Goal: Check status

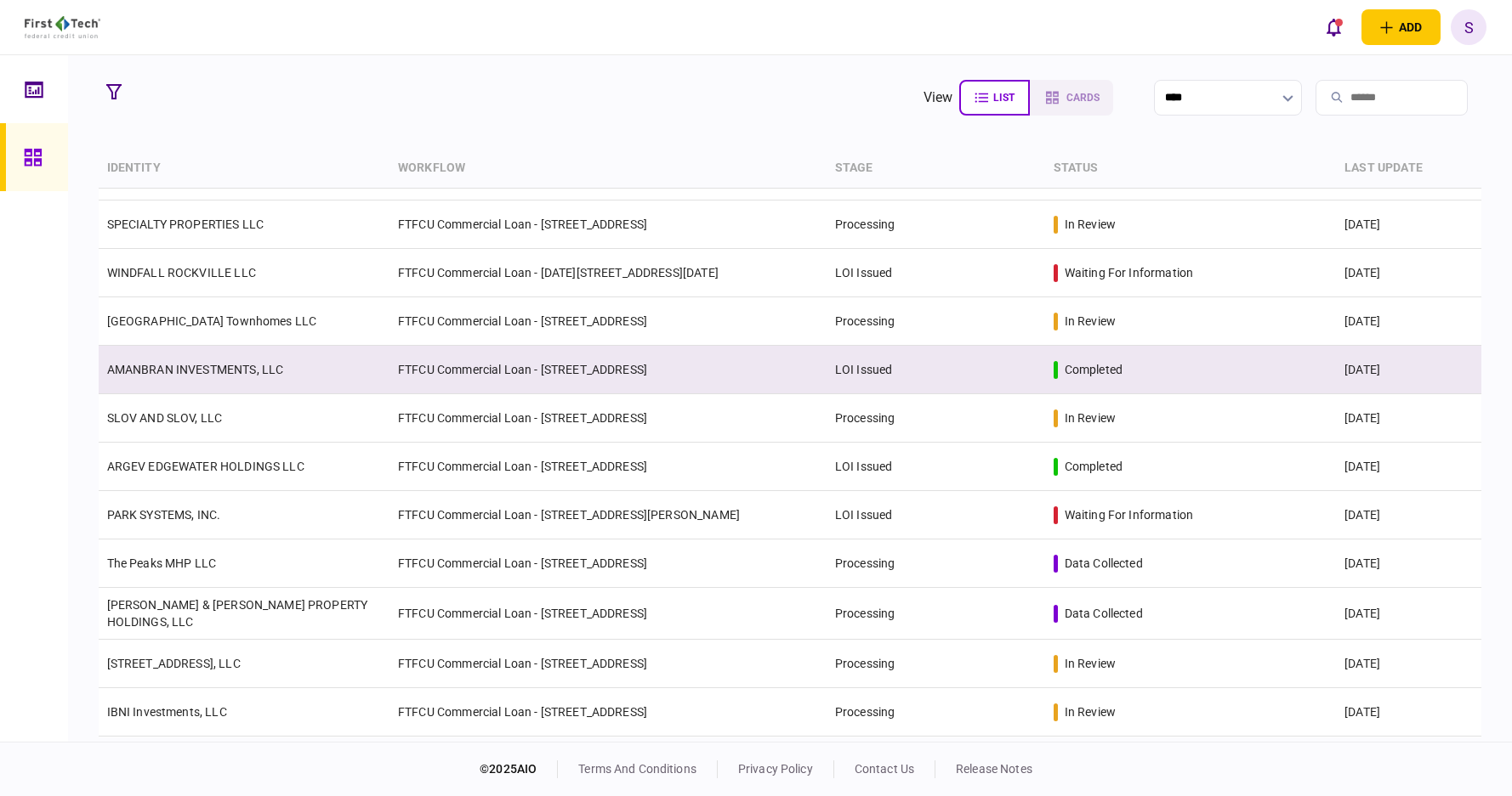
scroll to position [170, 0]
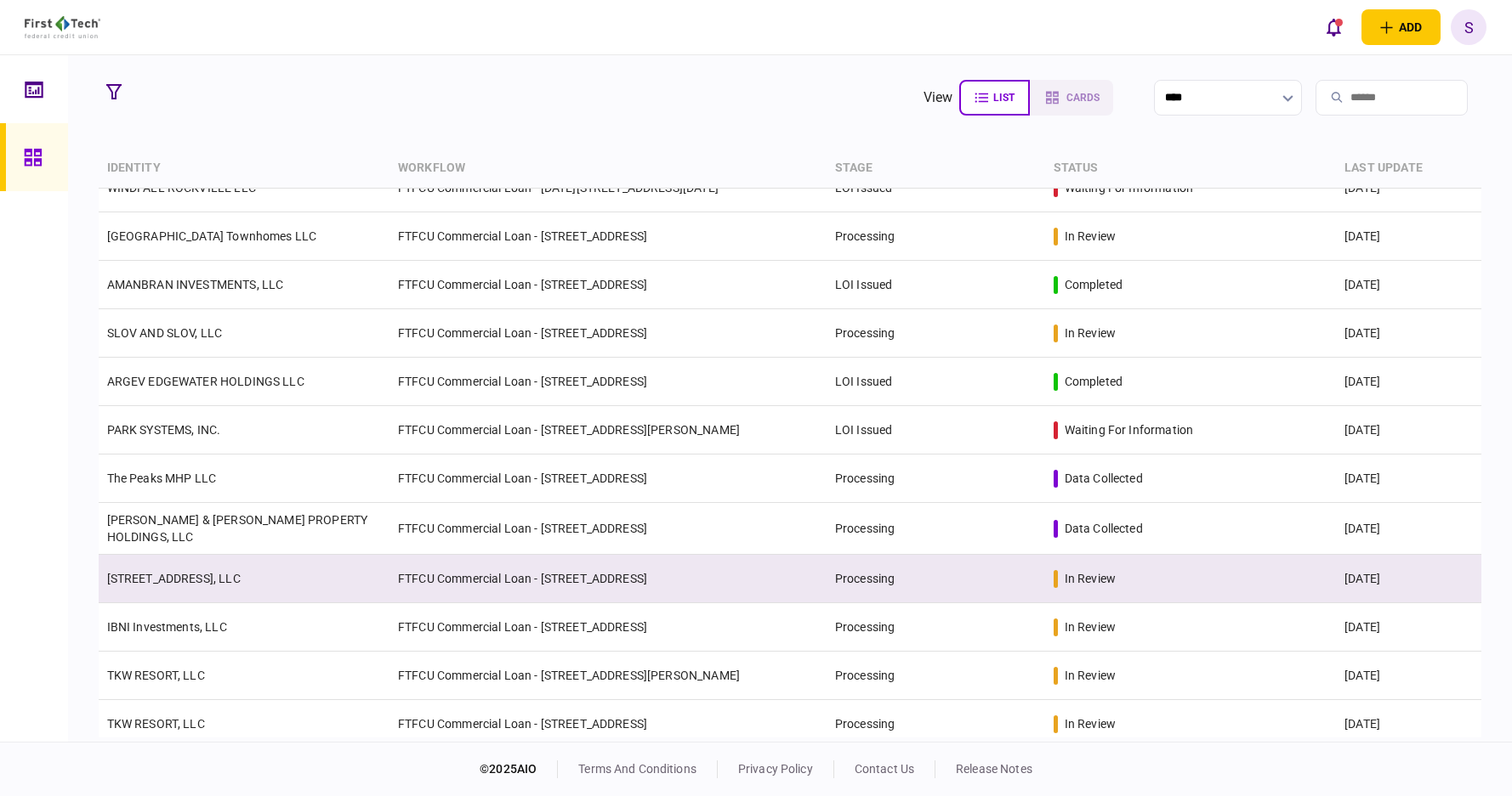
click at [318, 567] on td "[STREET_ADDRESS], LLC" at bounding box center [244, 579] width 292 height 49
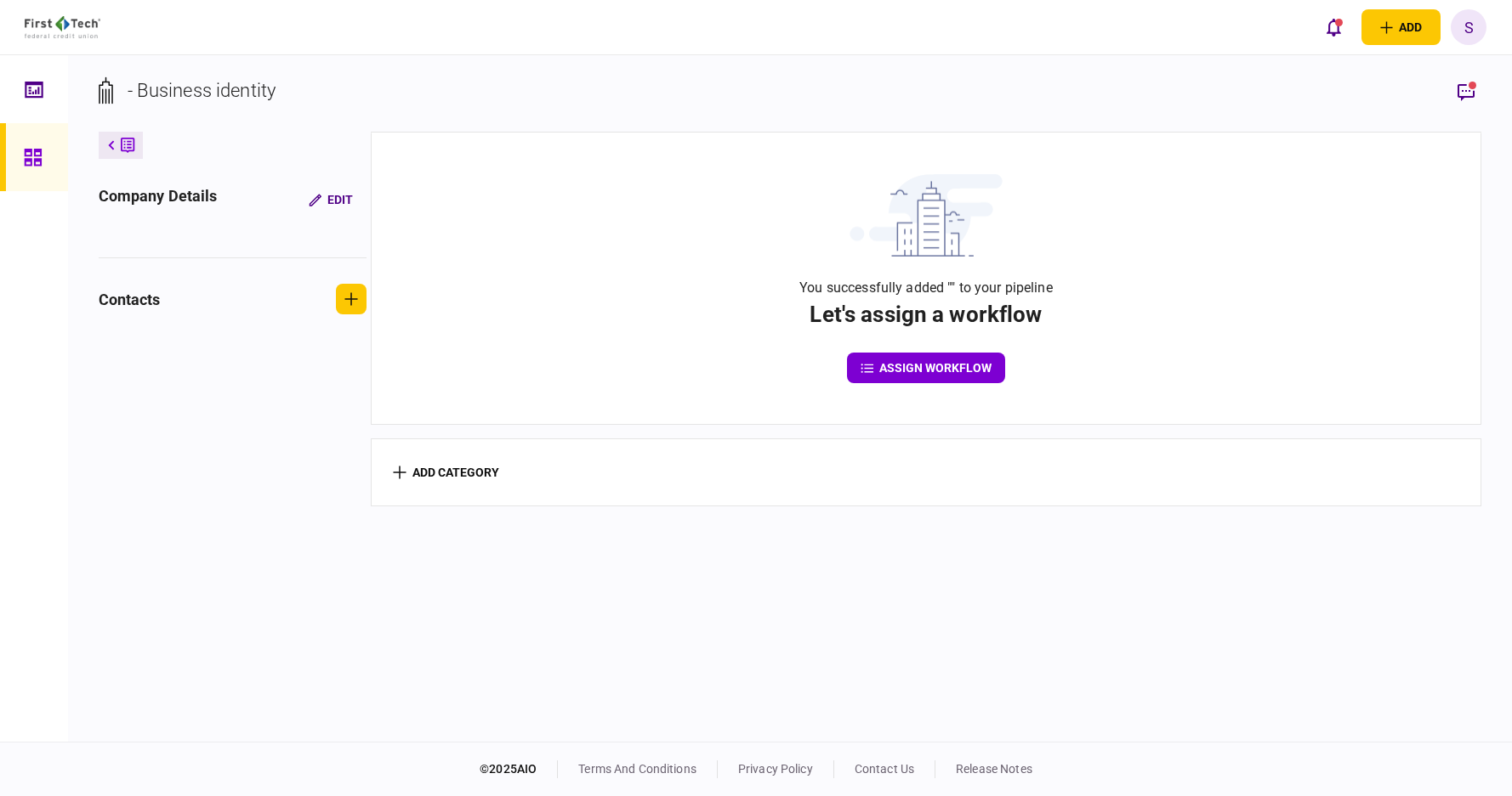
click at [24, 89] on link at bounding box center [34, 89] width 68 height 68
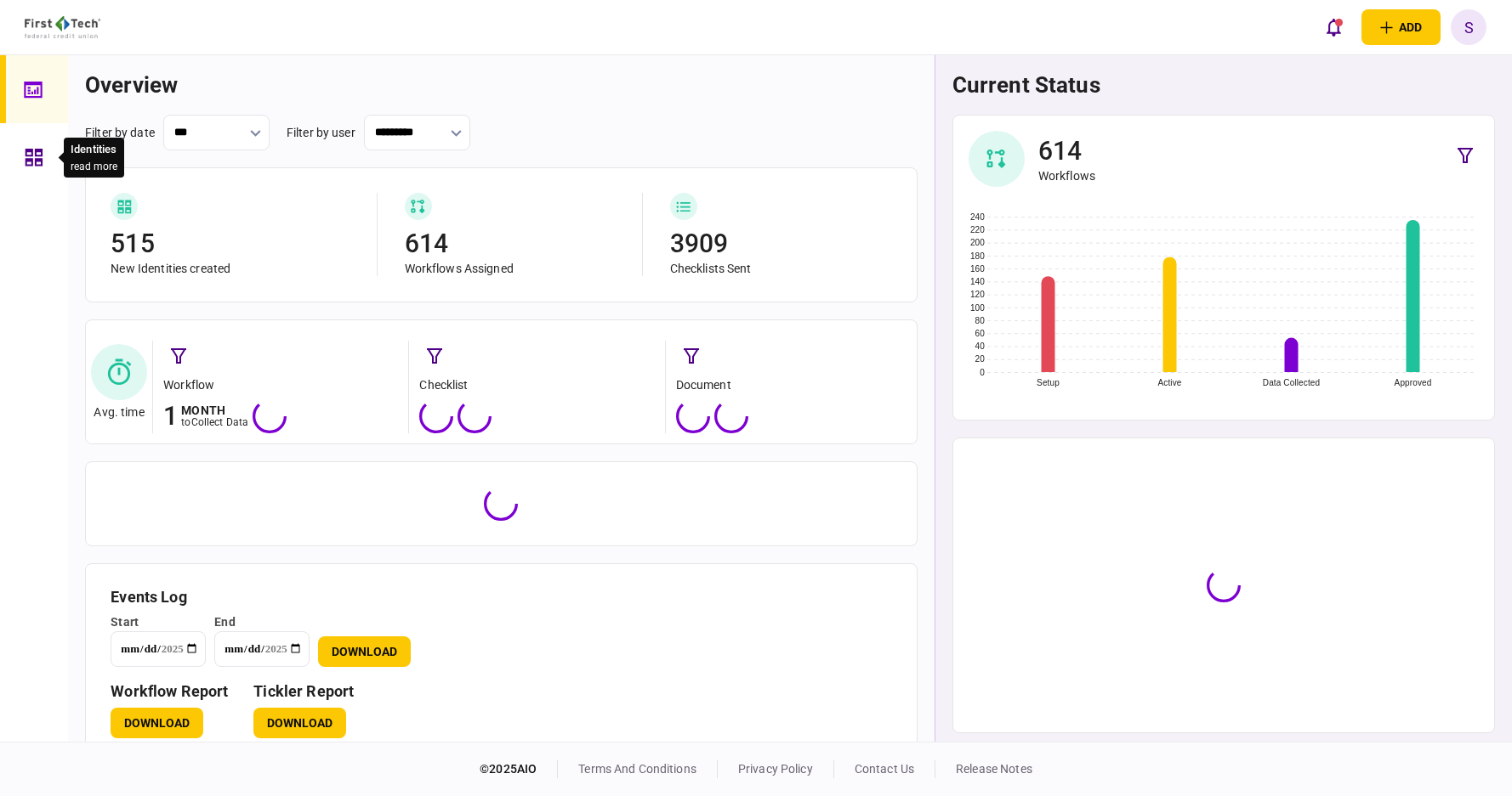
click at [29, 157] on icon at bounding box center [33, 157] width 18 height 19
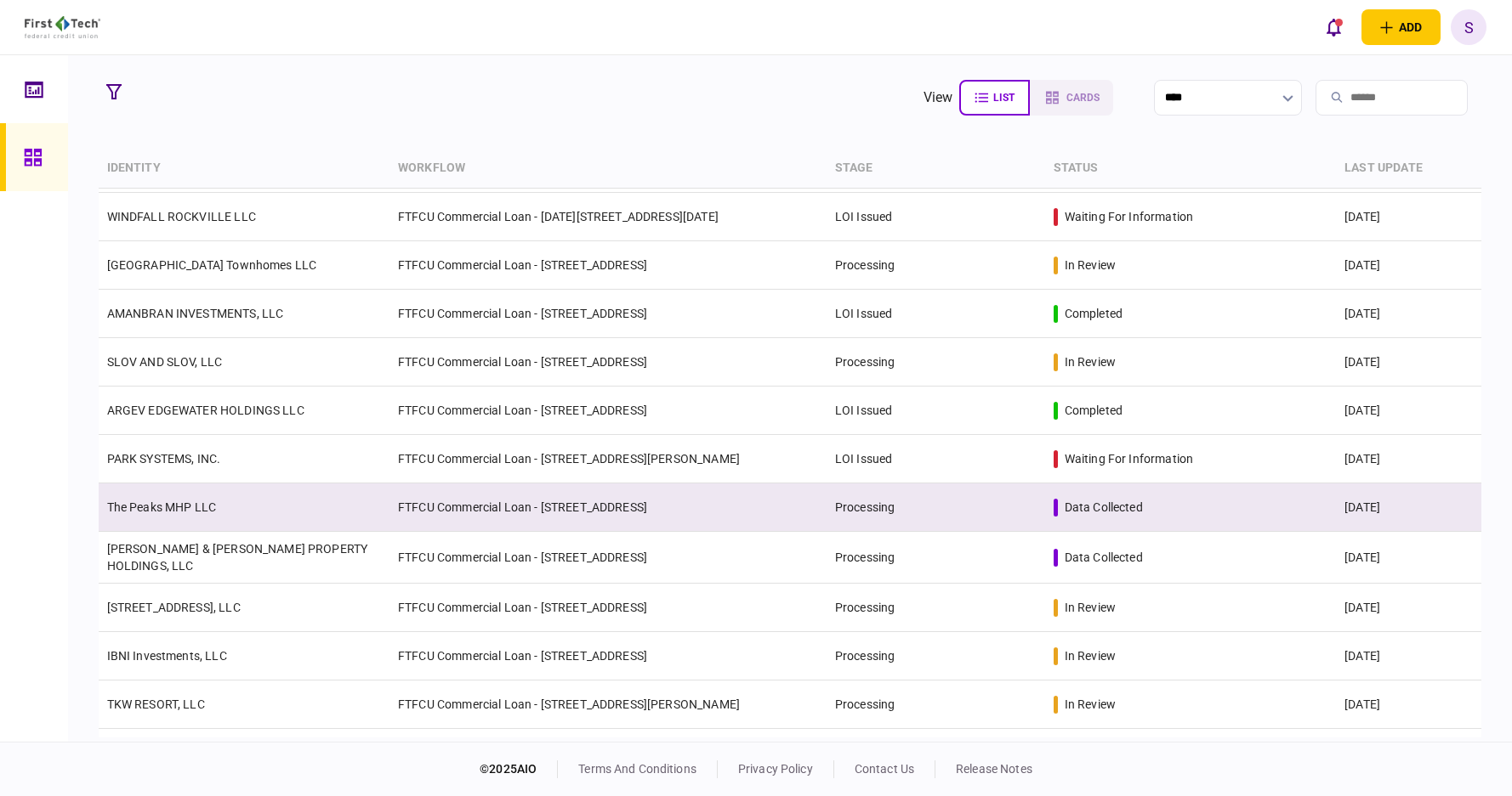
scroll to position [170, 0]
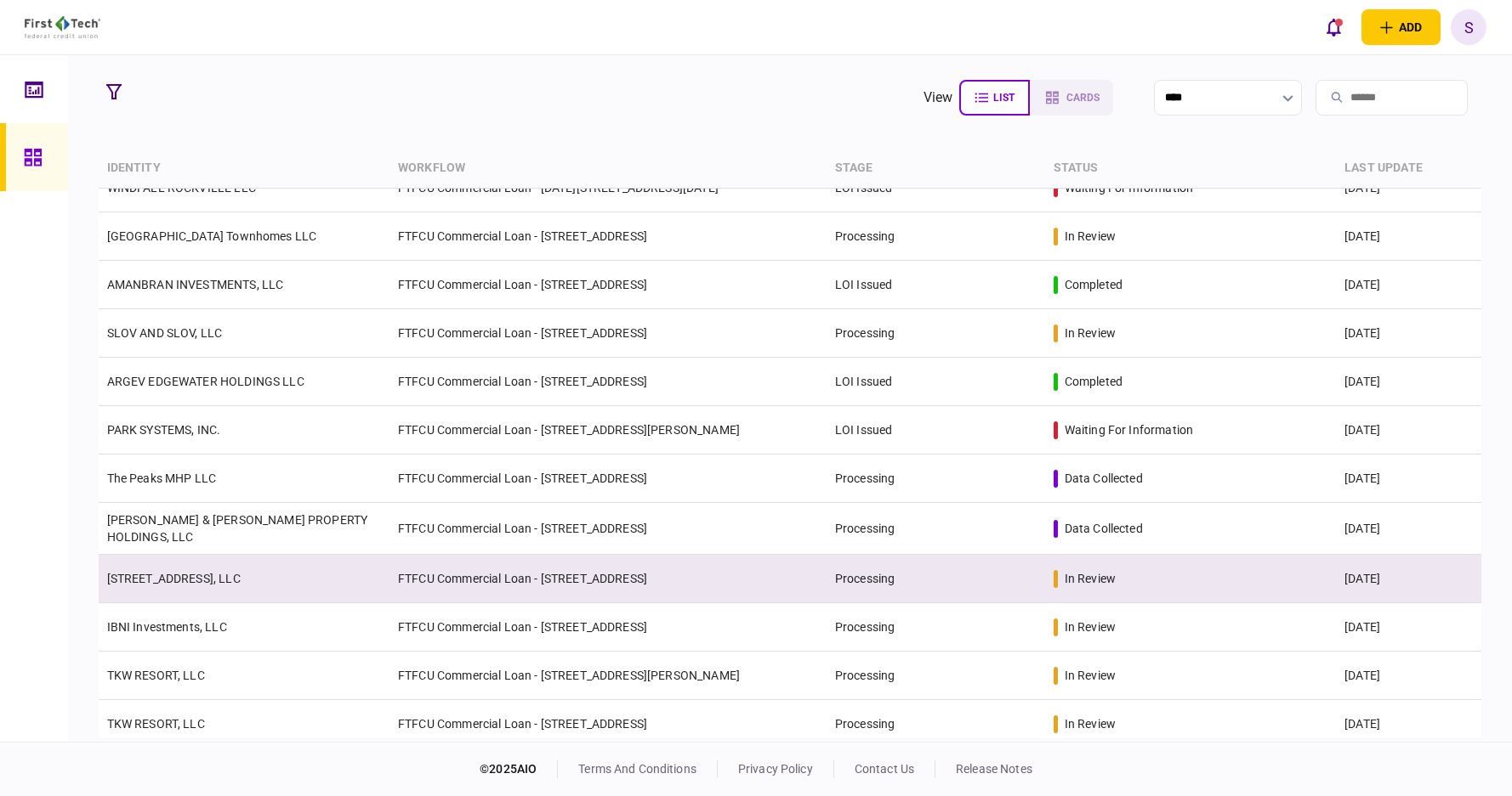
click at [673, 571] on td "FTFCU Commercial Loan - [STREET_ADDRESS]" at bounding box center [608, 579] width 437 height 49
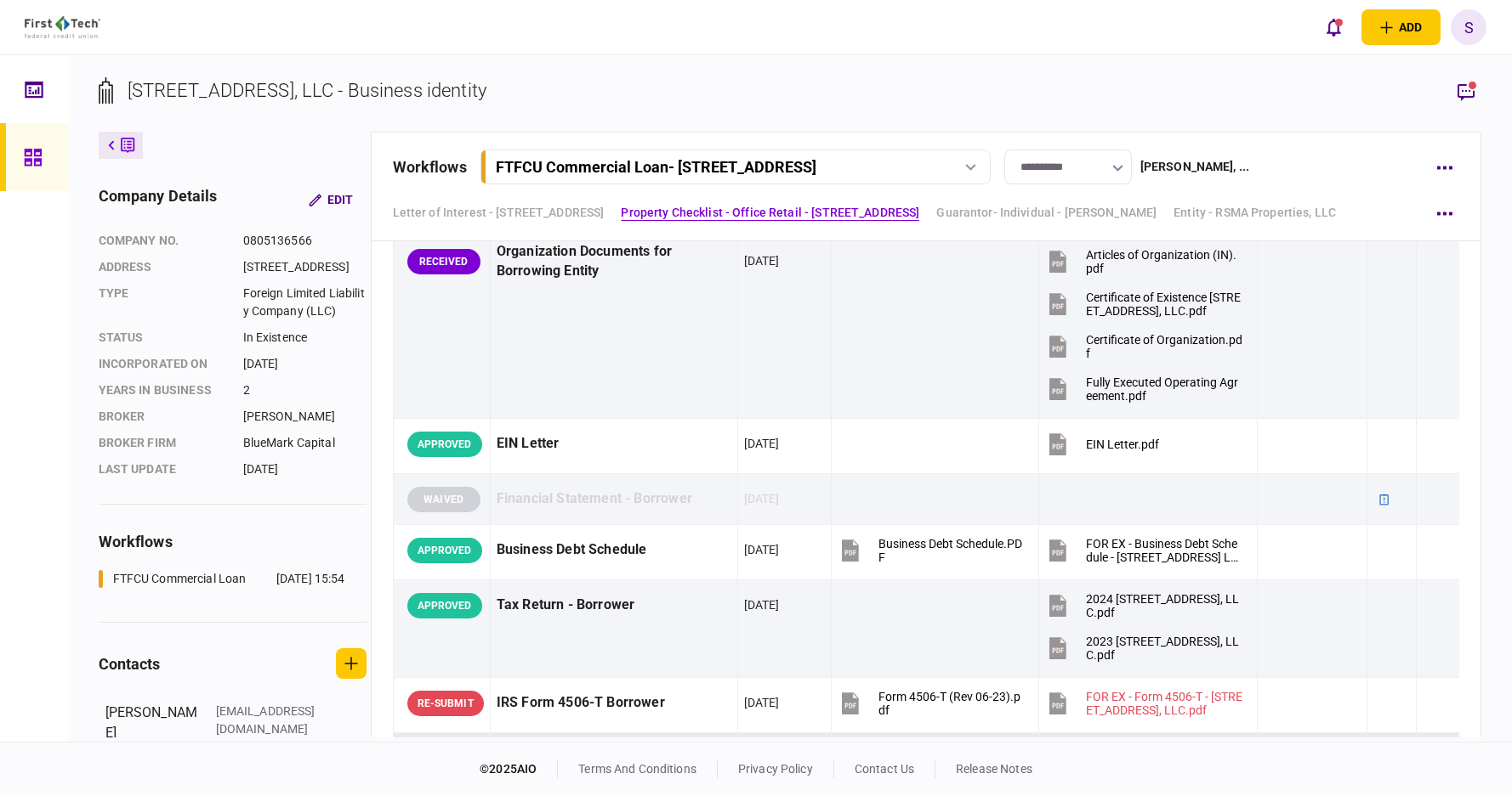
scroll to position [170, 0]
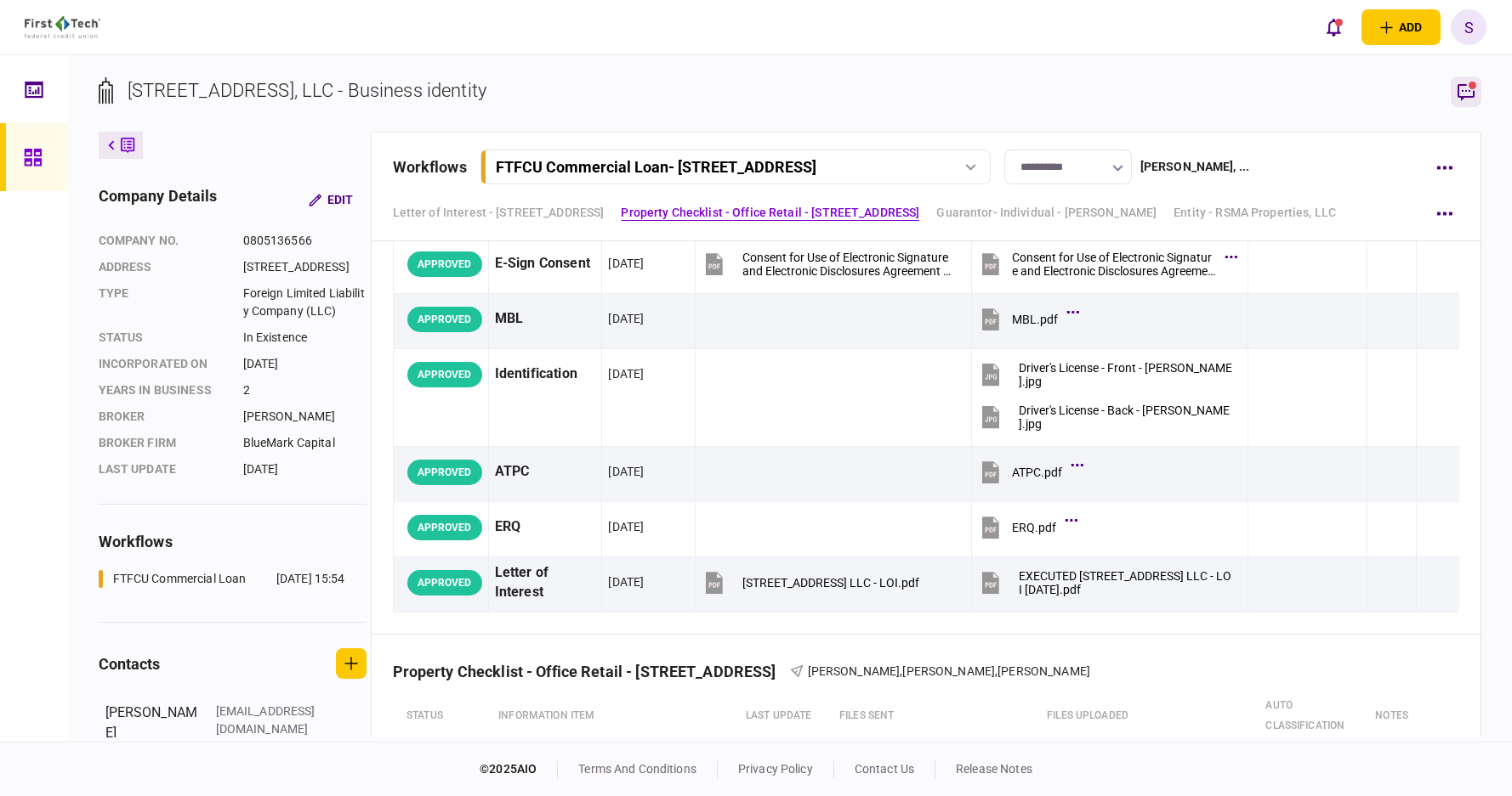
click at [1470, 97] on icon "button" at bounding box center [1466, 93] width 17 height 17
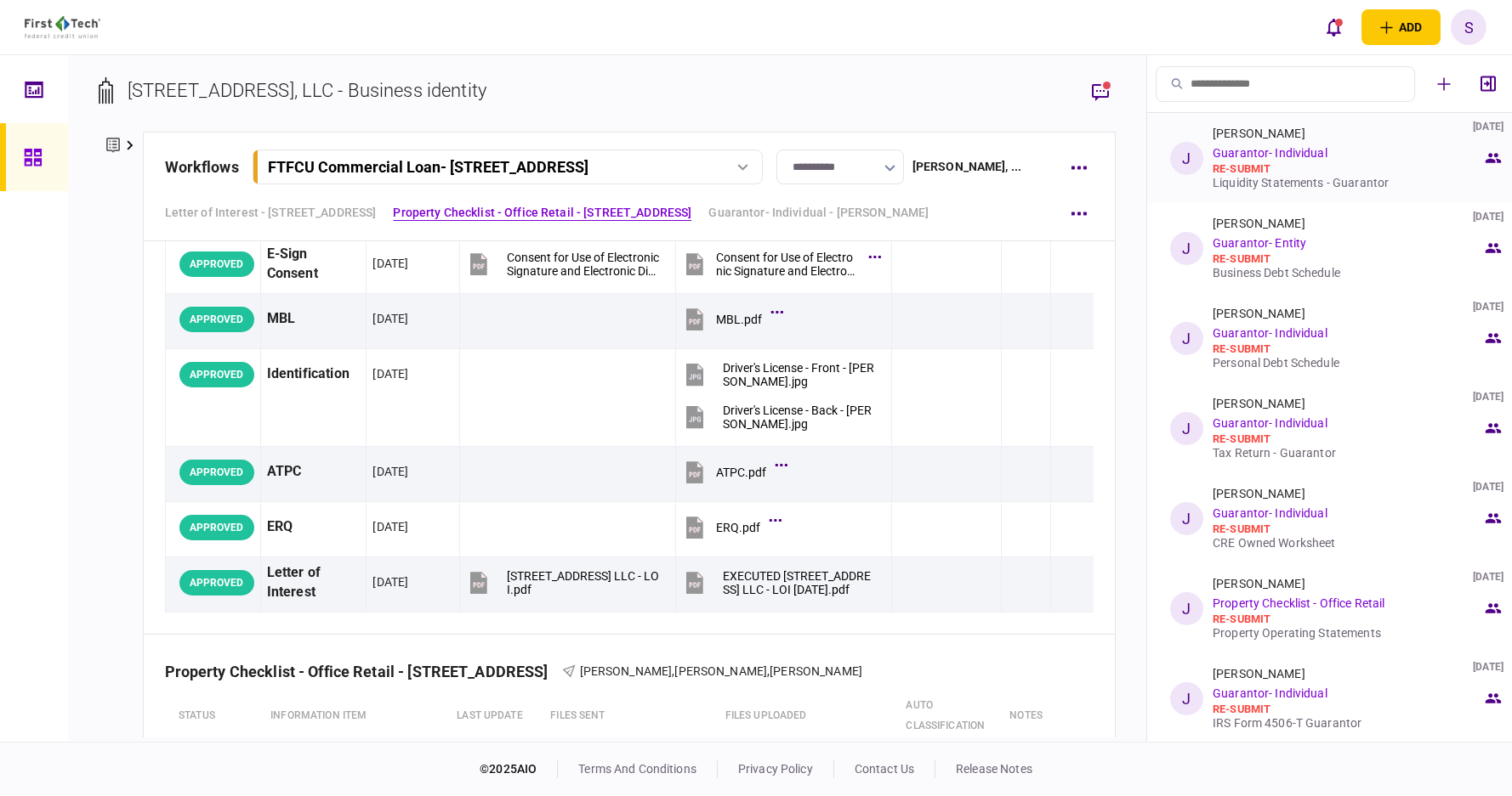
click at [1278, 158] on link "Guarantor- Individual" at bounding box center [1270, 153] width 115 height 14
click at [1278, 157] on link "Guarantor- Individual" at bounding box center [1270, 153] width 115 height 14
click at [1333, 160] on div "[PERSON_NAME] [DATE] Guarantor- Individual re-submit Liquidity Statements - Gua…" at bounding box center [1347, 158] width 270 height 63
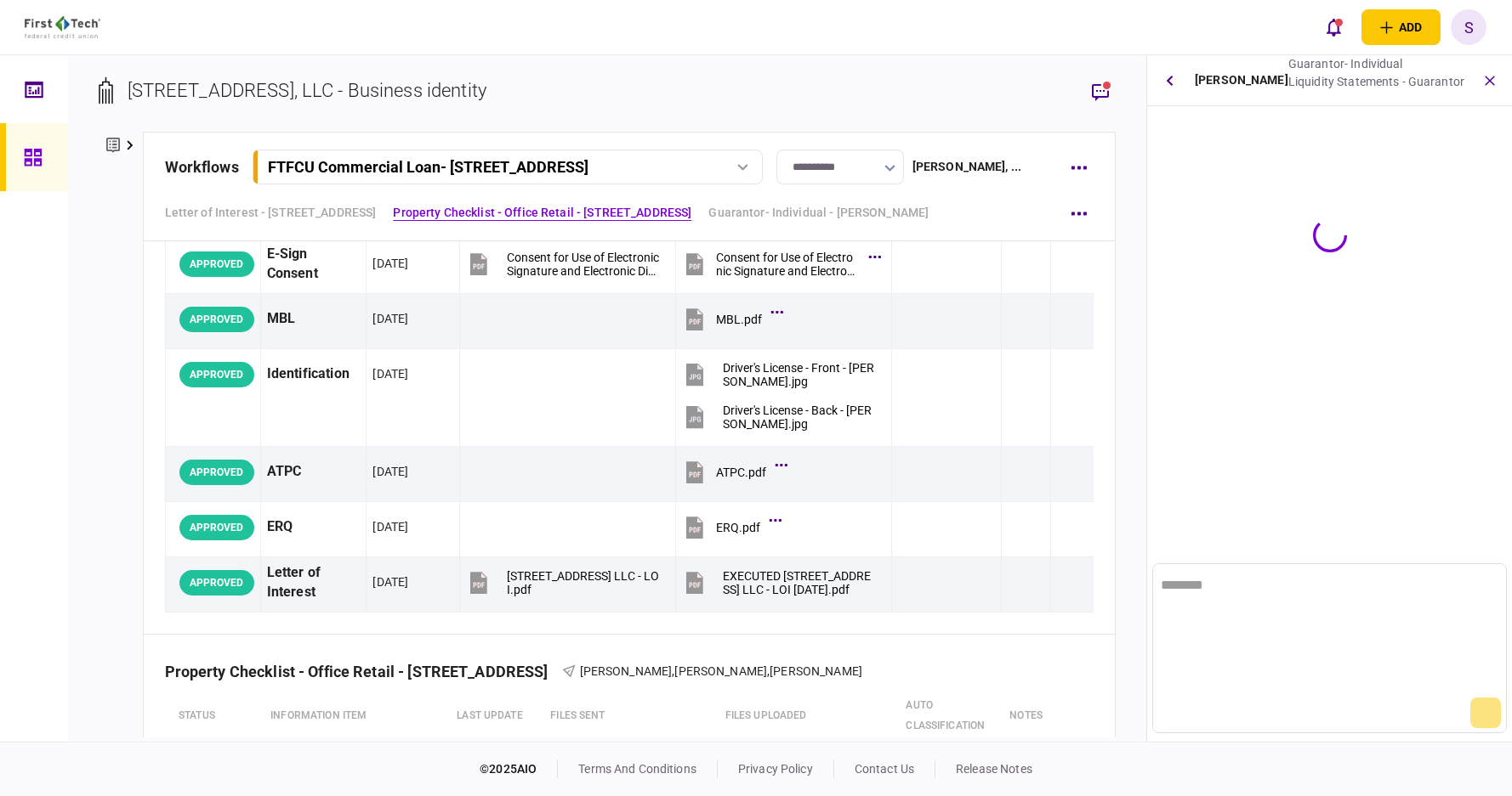
scroll to position [0, 0]
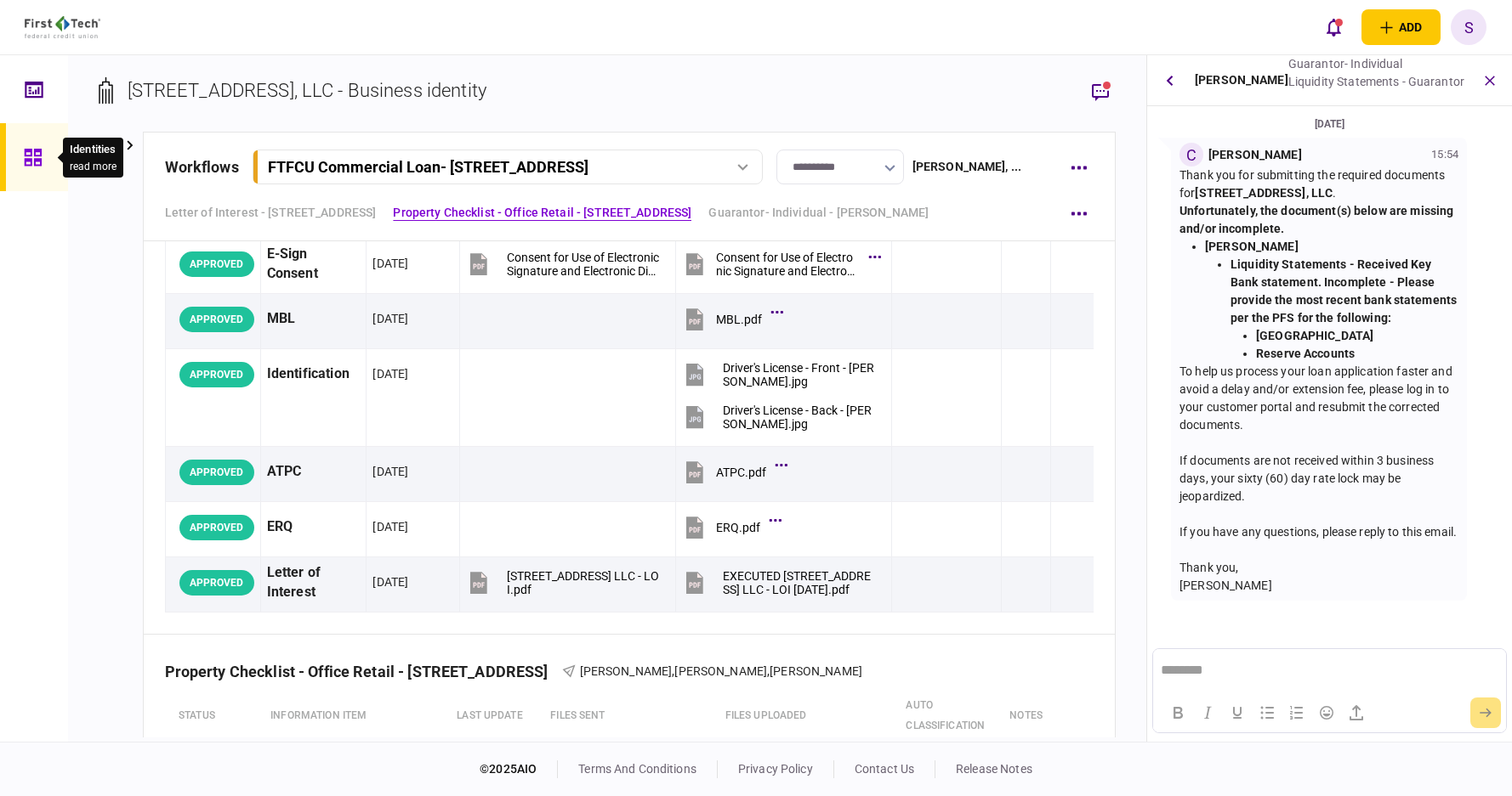
click at [28, 164] on icon at bounding box center [32, 157] width 18 height 19
